Goal: Transaction & Acquisition: Purchase product/service

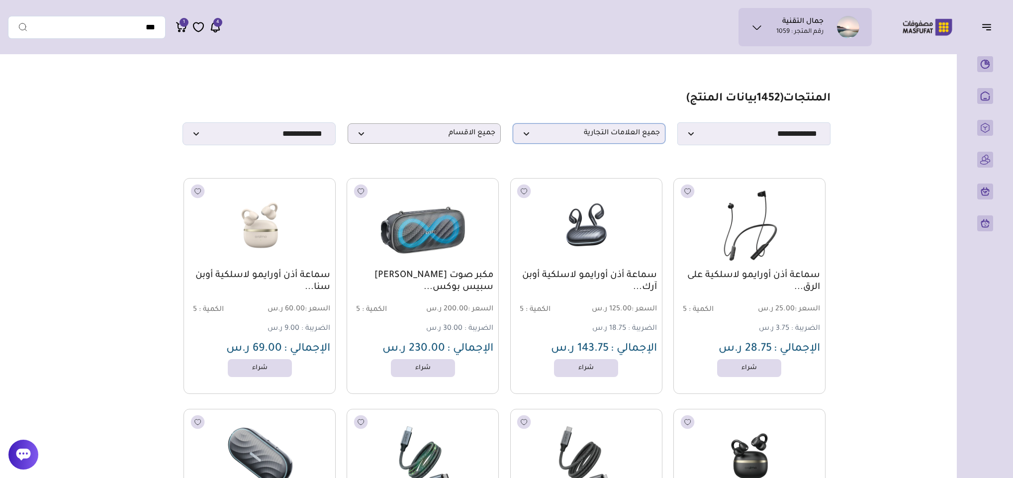
click at [579, 138] on span "جميع العلامات التجارية" at bounding box center [589, 133] width 142 height 9
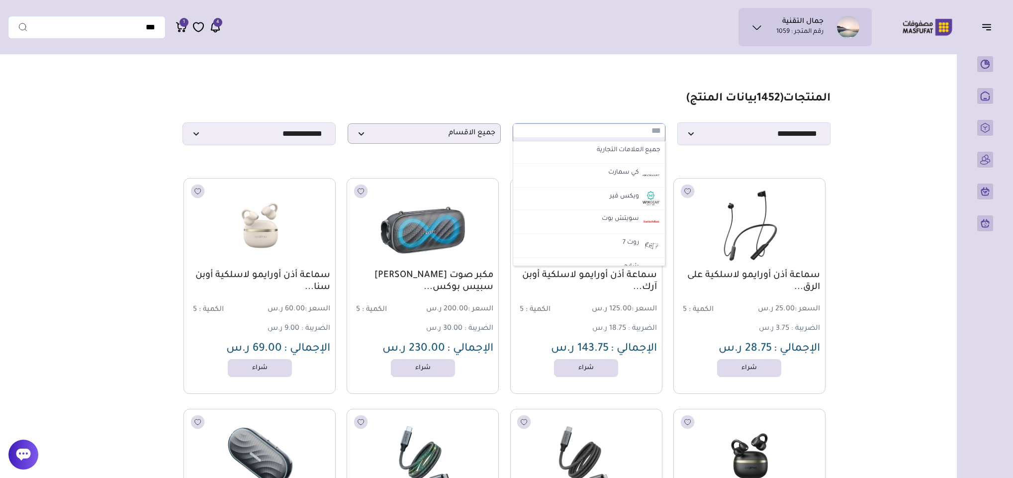
click at [579, 137] on input "text" at bounding box center [589, 130] width 152 height 13
click at [452, 138] on span "جميع الاقسام" at bounding box center [424, 133] width 142 height 9
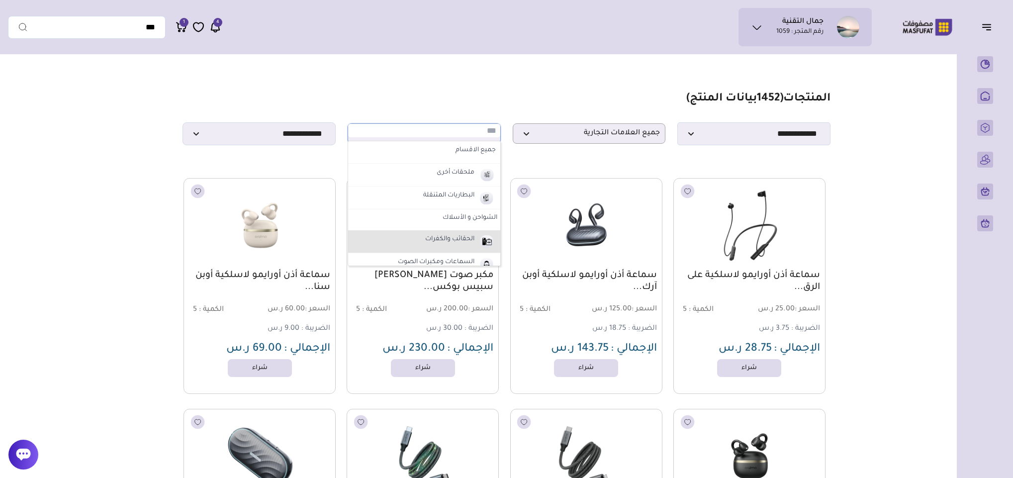
click at [464, 238] on label "الحقائب والكفرات" at bounding box center [450, 239] width 52 height 13
select select "*"
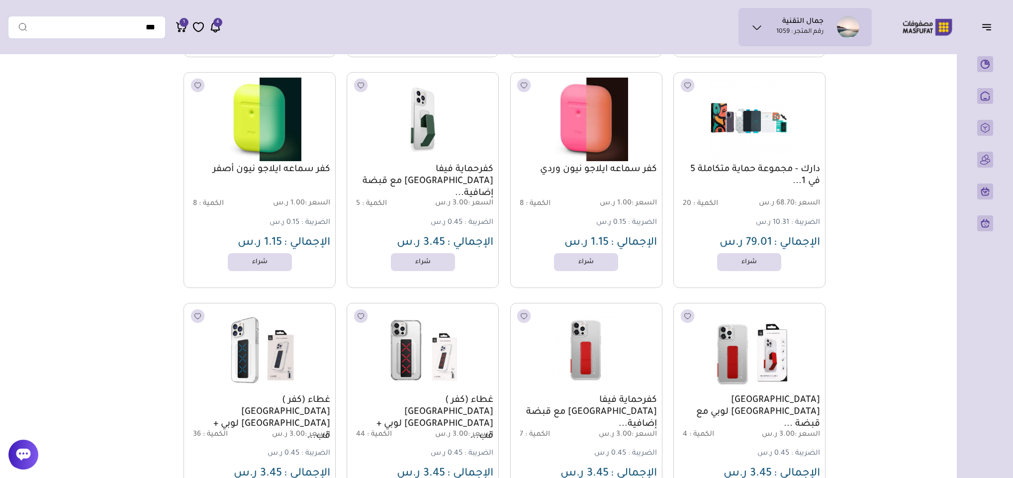
scroll to position [6487, 0]
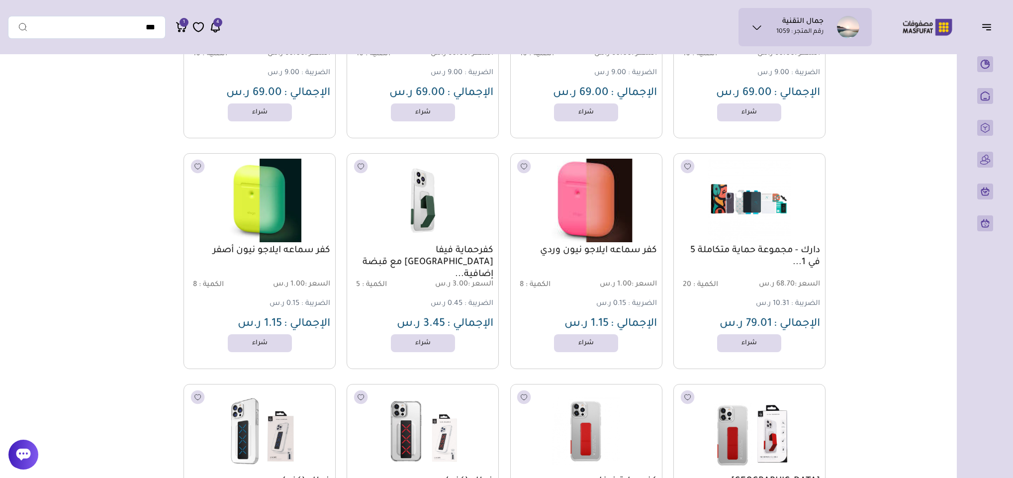
click at [573, 200] on img at bounding box center [586, 200] width 154 height 92
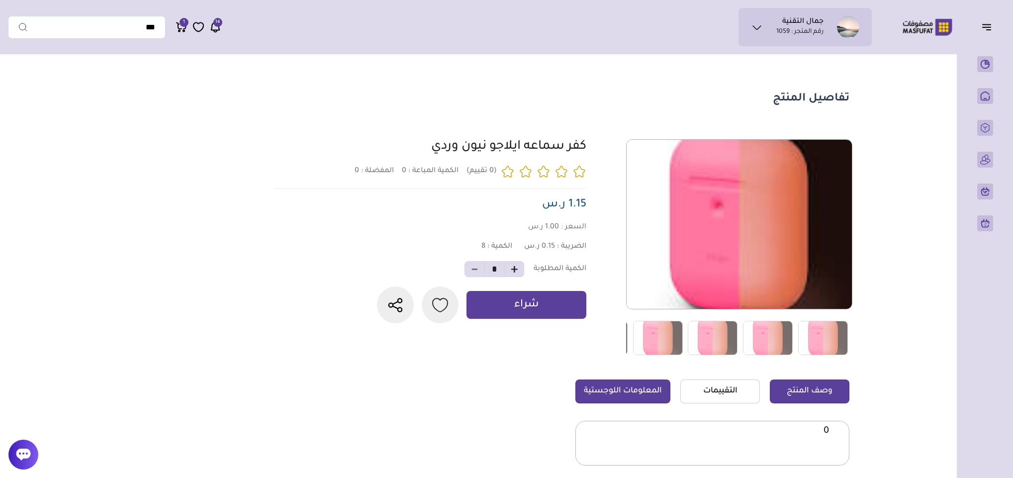
click at [640, 387] on link "المعلومات اللوجستية" at bounding box center [622, 391] width 95 height 24
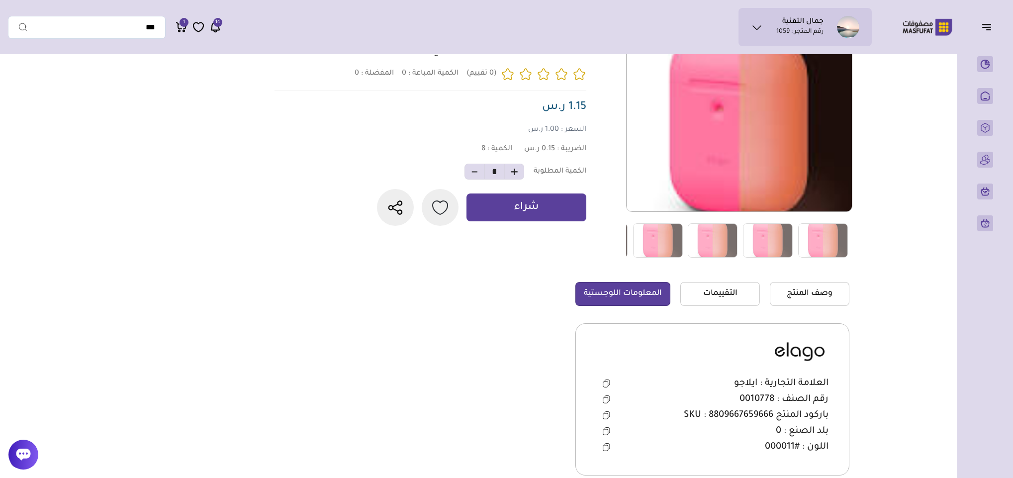
scroll to position [224, 0]
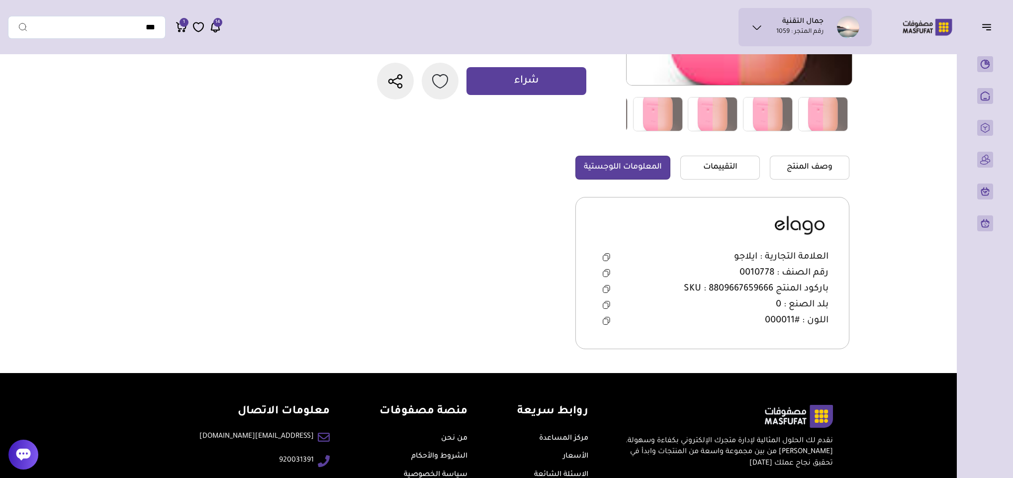
click at [603, 275] on icon at bounding box center [606, 273] width 7 height 8
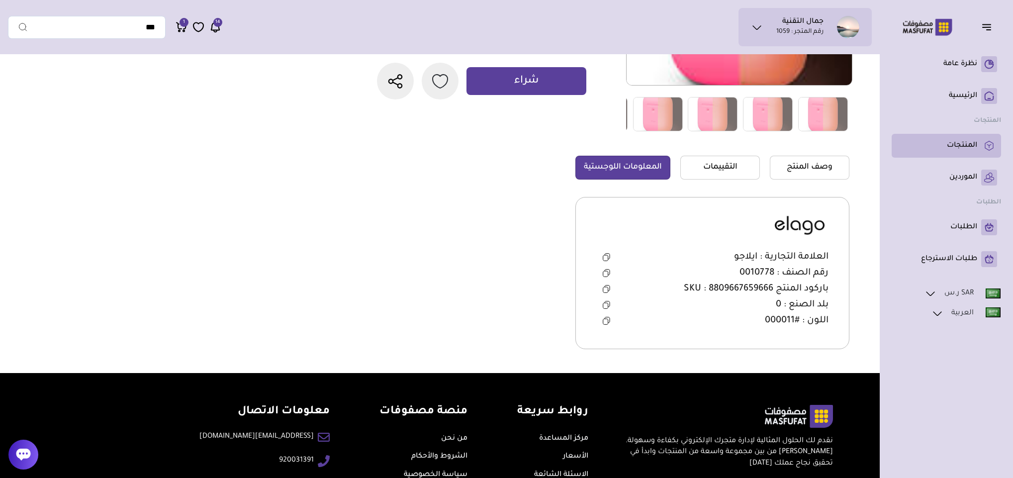
click at [970, 145] on p "المنتجات" at bounding box center [962, 146] width 30 height 10
